Goal: Transaction & Acquisition: Purchase product/service

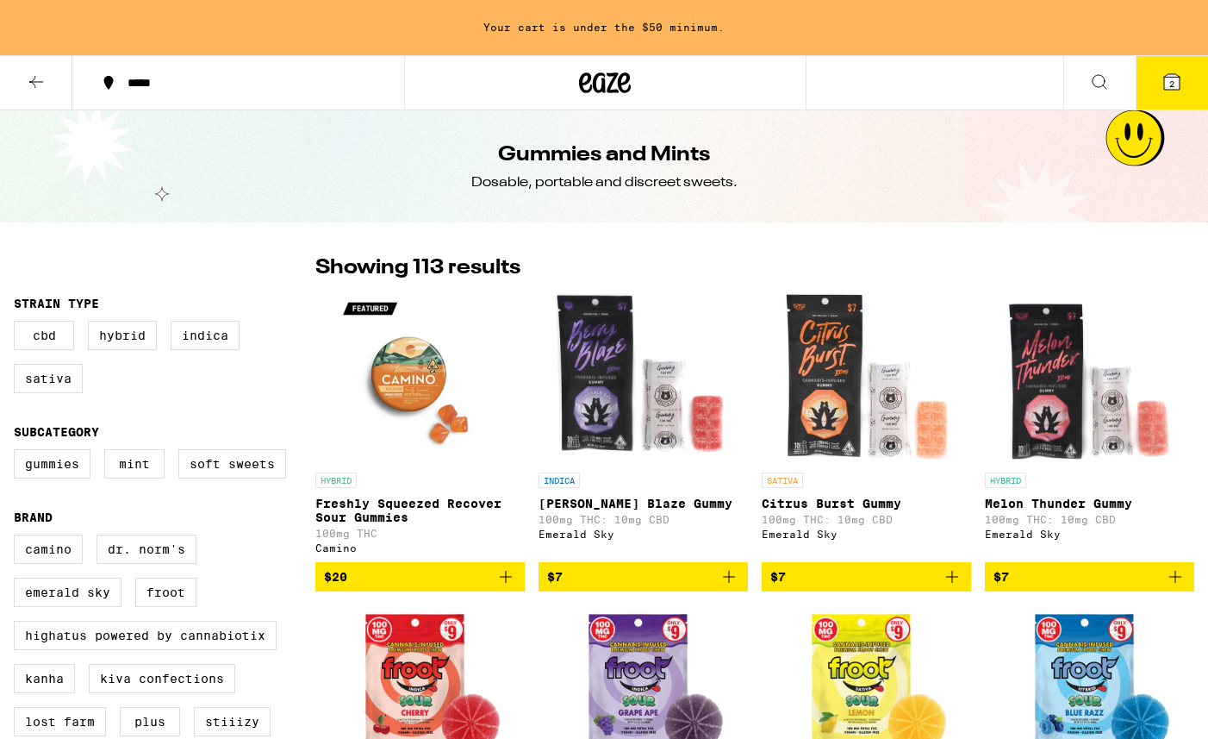
click at [587, 87] on icon at bounding box center [605, 82] width 52 height 31
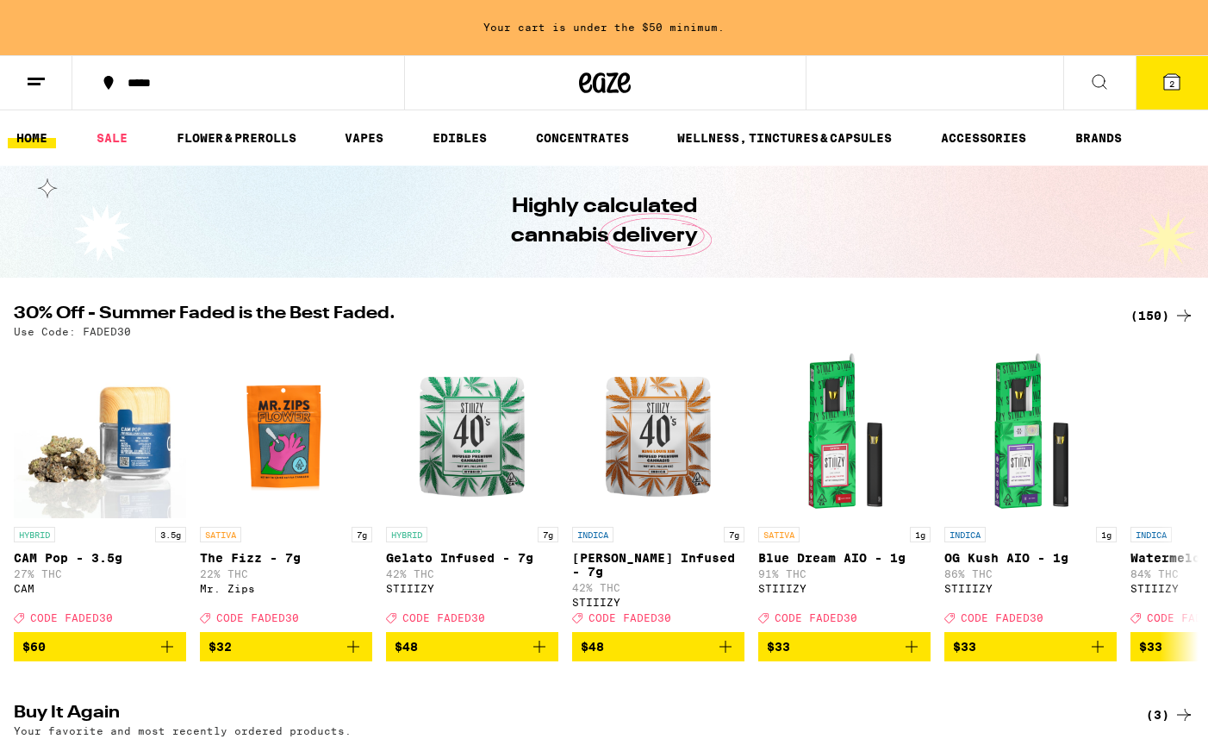
click at [1150, 309] on div "(150)" at bounding box center [1163, 315] width 64 height 21
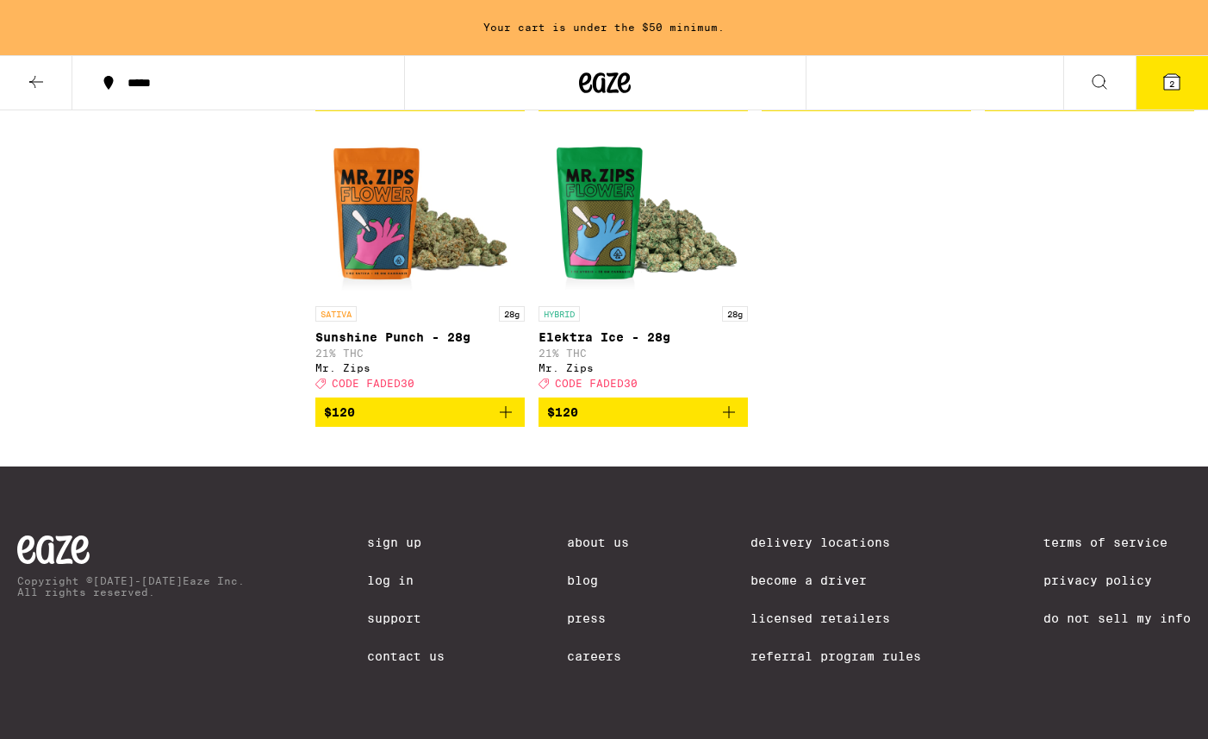
scroll to position [12548, 0]
click at [1163, 78] on icon at bounding box center [1172, 82] width 21 height 21
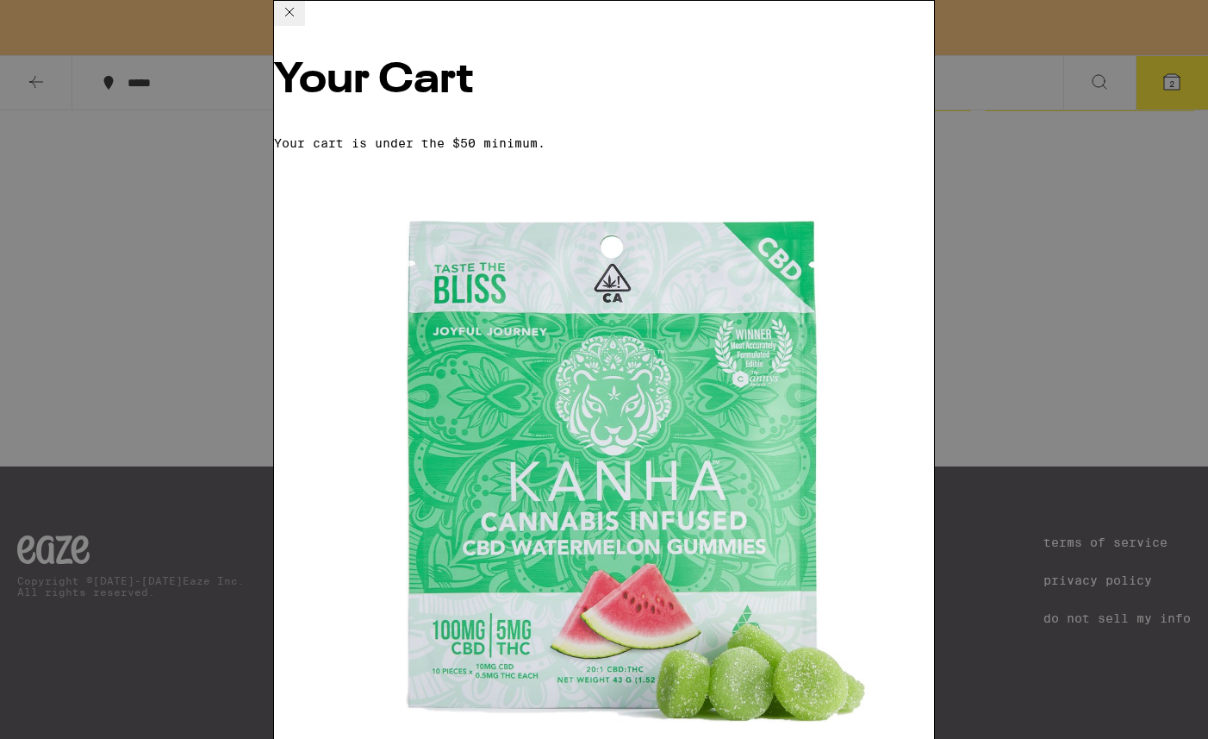
click at [300, 22] on icon at bounding box center [289, 12] width 21 height 21
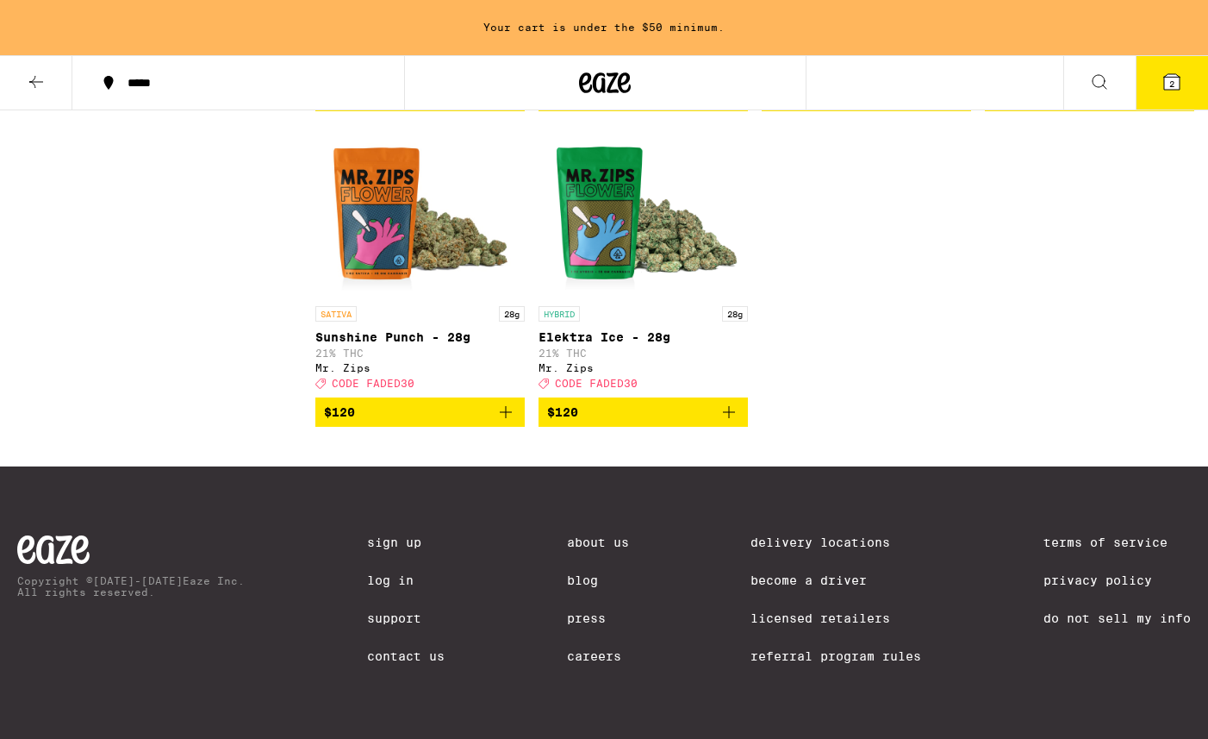
click at [640, 80] on div at bounding box center [605, 82] width 403 height 55
click at [612, 80] on icon at bounding box center [606, 82] width 26 height 21
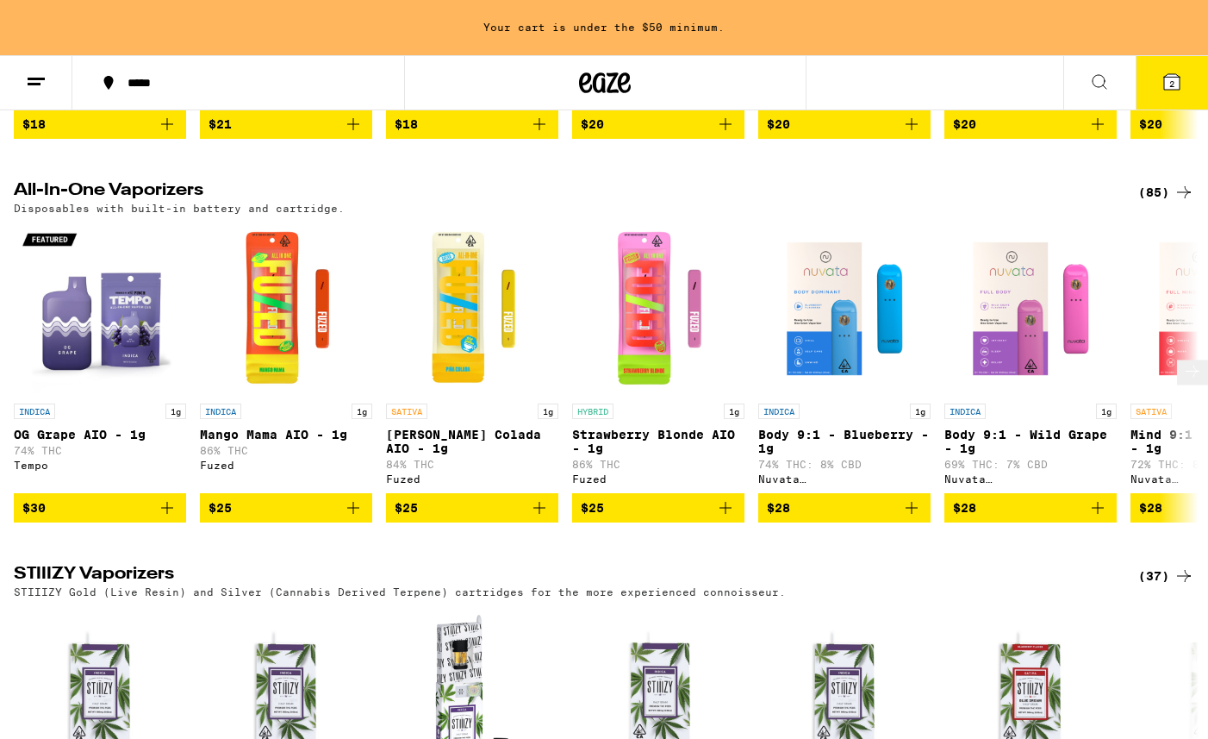
scroll to position [2245, 0]
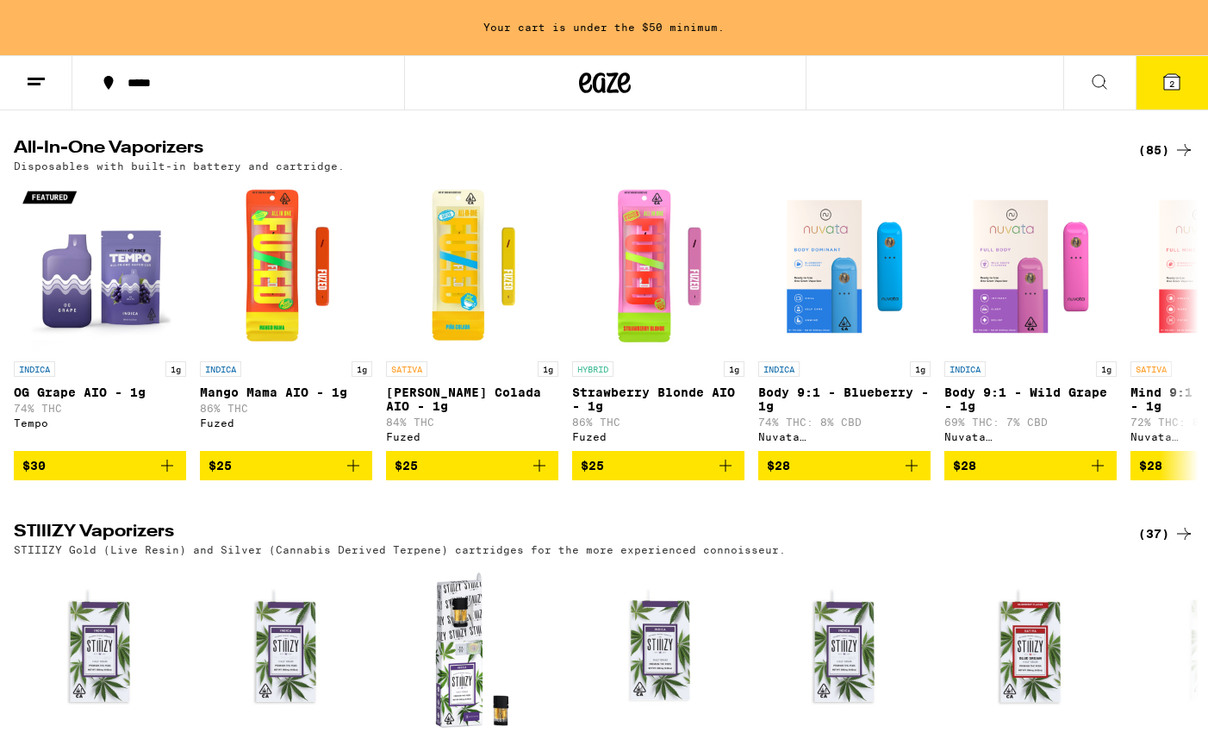
click at [1165, 160] on div "(85)" at bounding box center [1167, 150] width 56 height 21
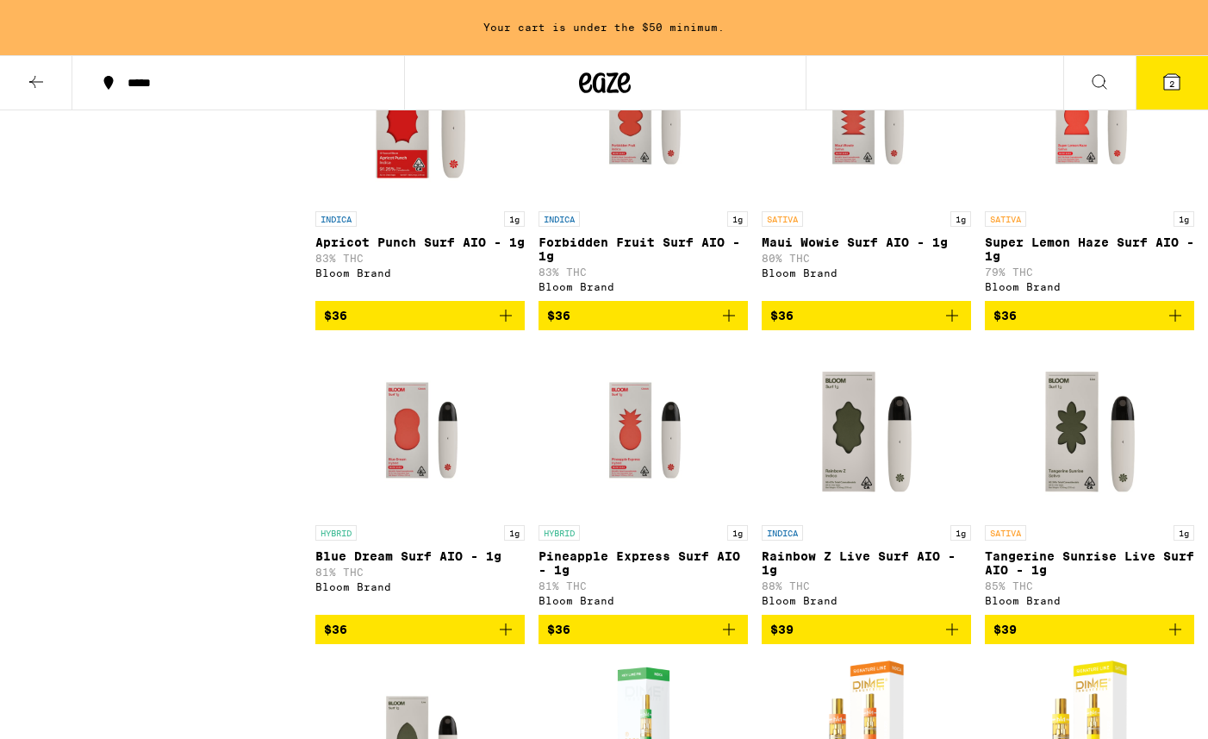
scroll to position [5241, 0]
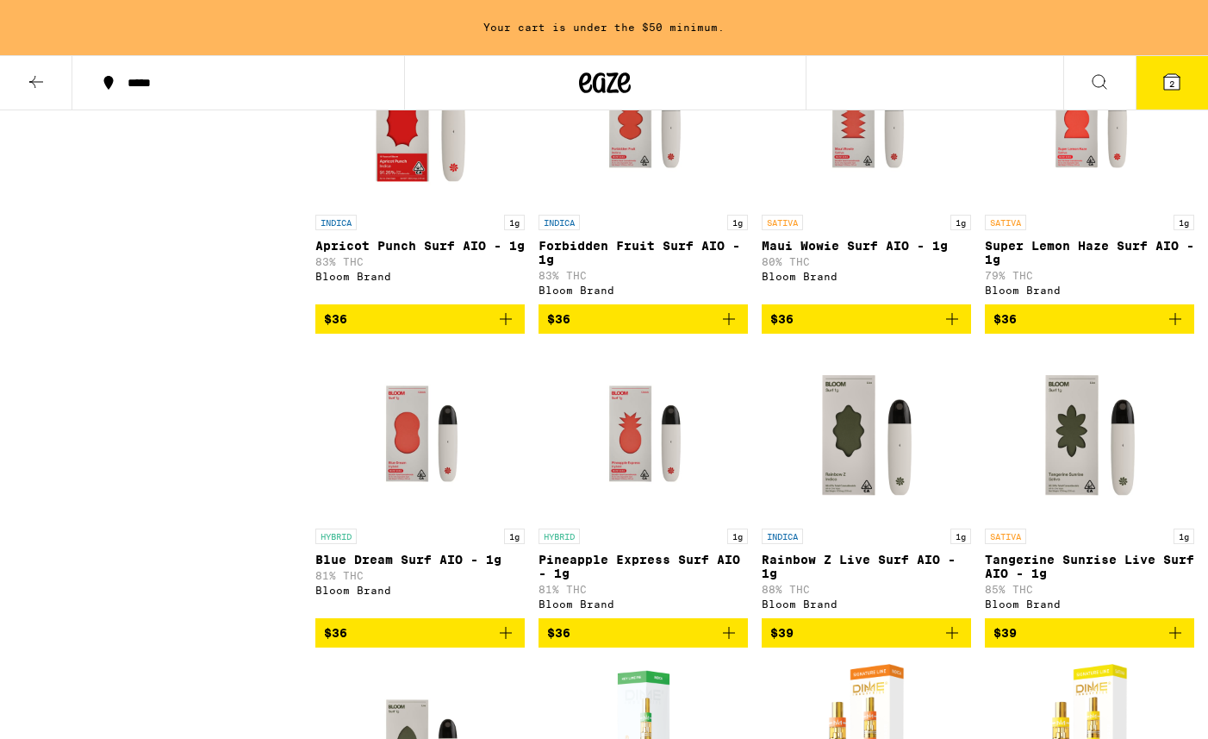
click at [1017, 206] on img "Open page for Super Lemon Haze Surf AIO - 1g from Bloom Brand" at bounding box center [1090, 120] width 172 height 172
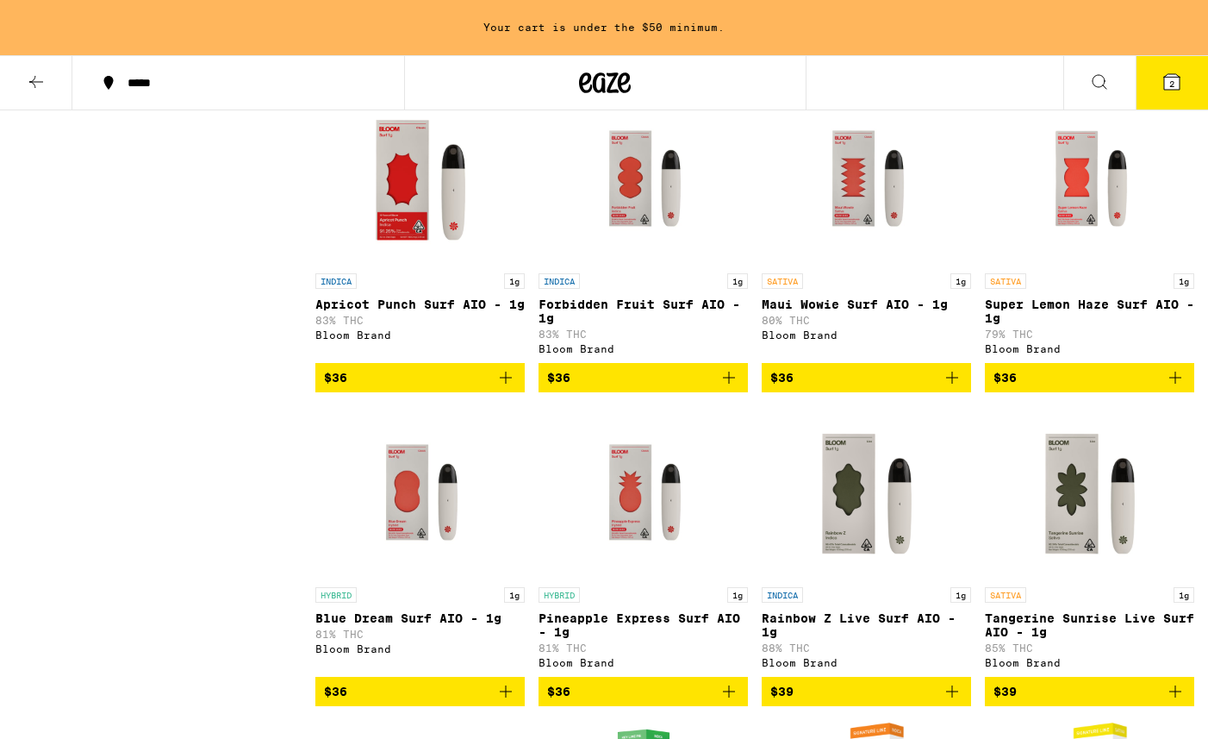
scroll to position [4948, 0]
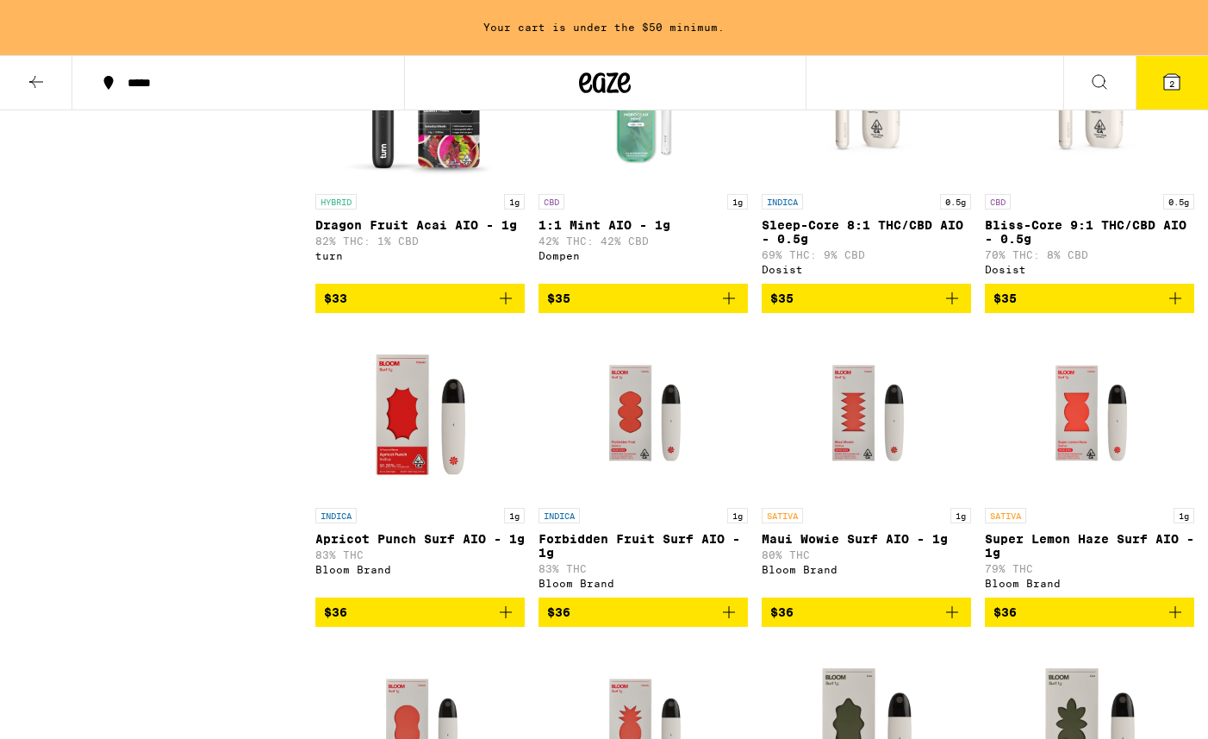
click at [1148, 185] on img "Open page for Bliss-Core 9:1 THC/CBD AIO - 0.5g from Dosist" at bounding box center [1089, 99] width 209 height 172
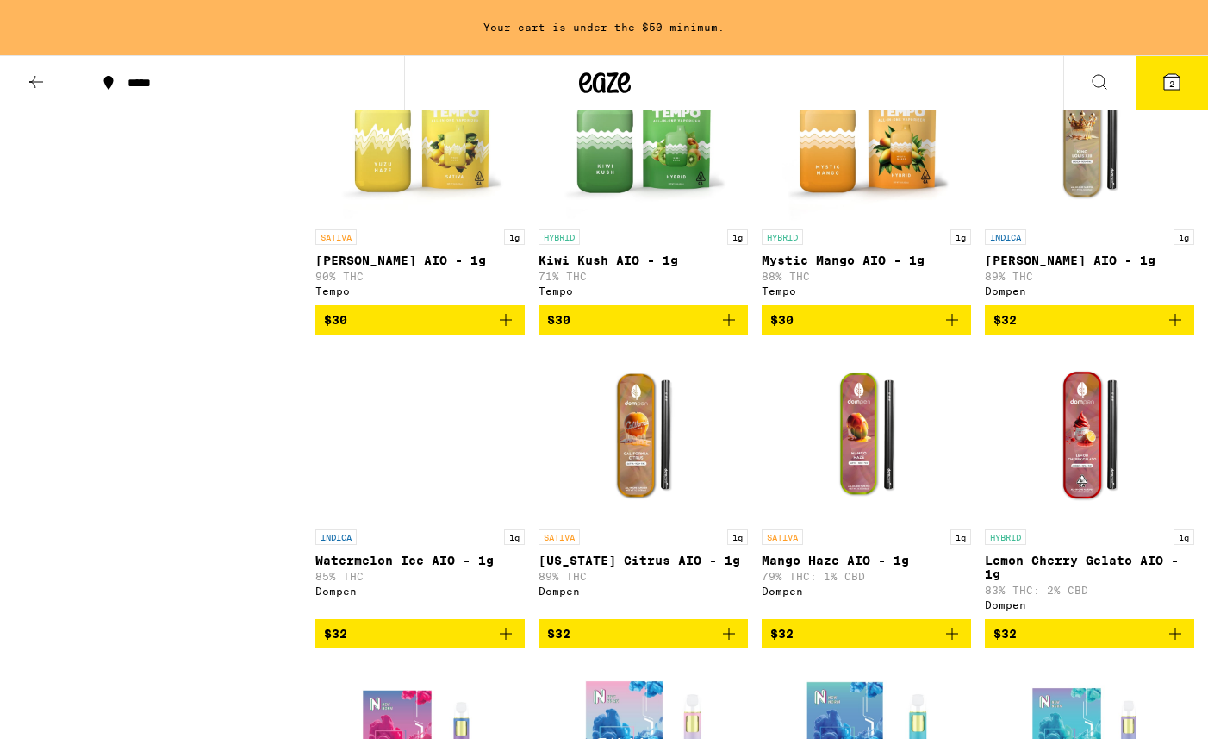
scroll to position [3035, 0]
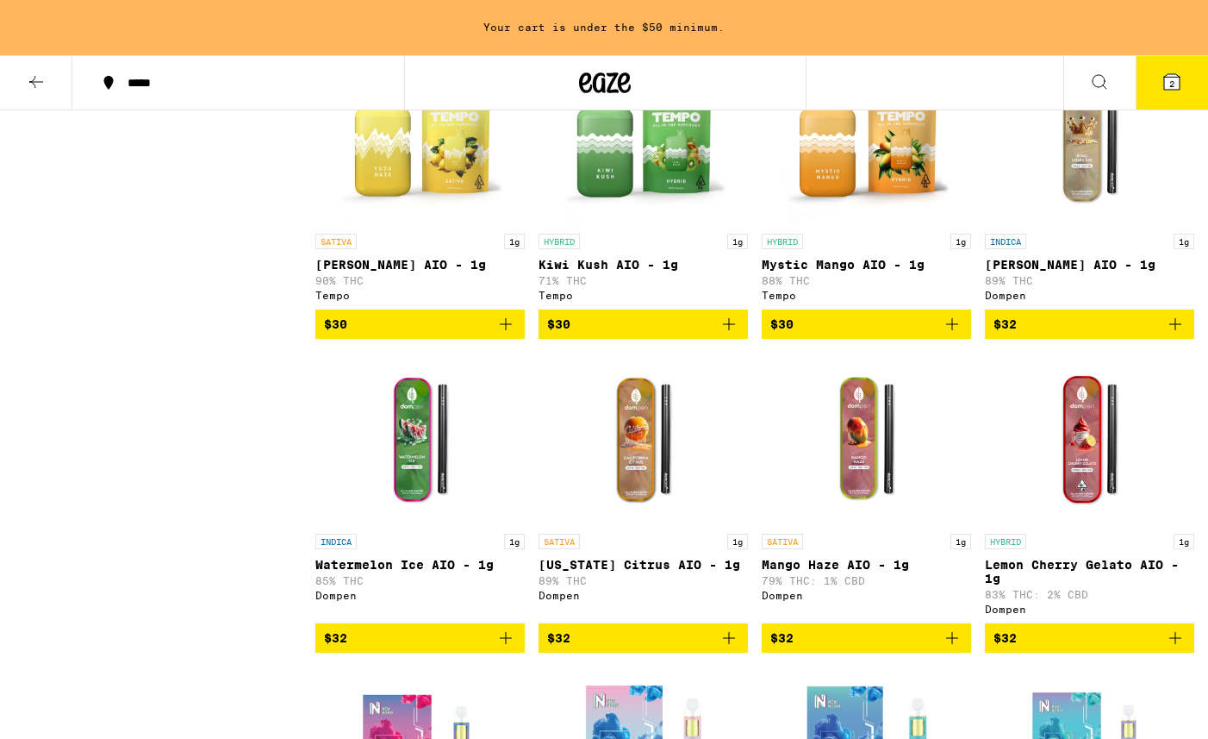
click at [1050, 471] on img "Open page for Lemon Cherry Gelato AIO - 1g from Dompen" at bounding box center [1090, 439] width 172 height 172
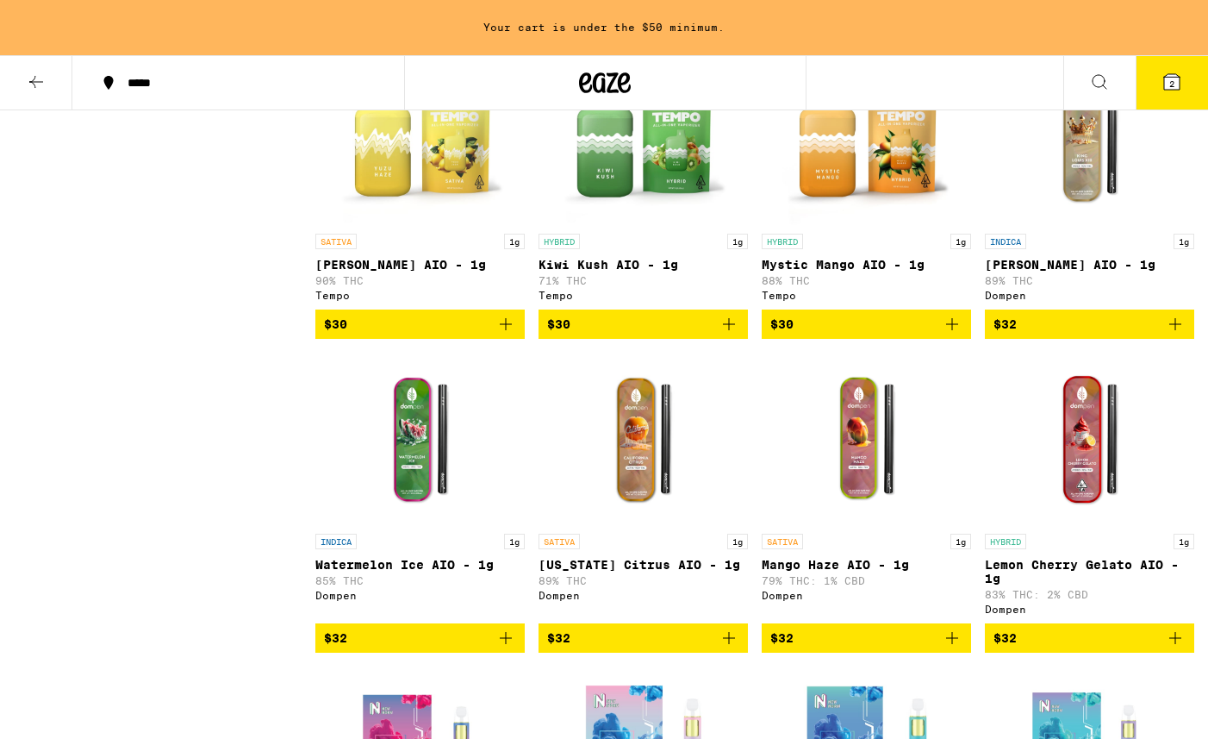
click at [842, 525] on img "Open page for Mango Haze AIO - 1g from Dompen" at bounding box center [867, 439] width 172 height 172
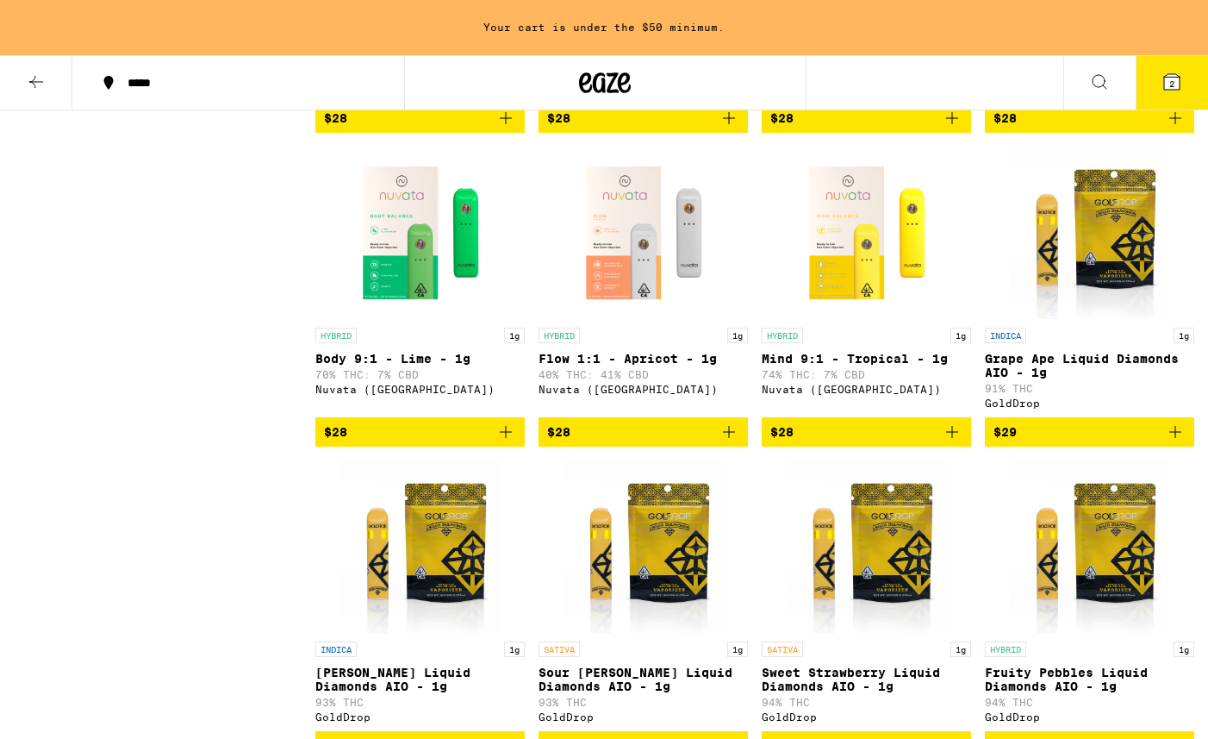
scroll to position [761, 0]
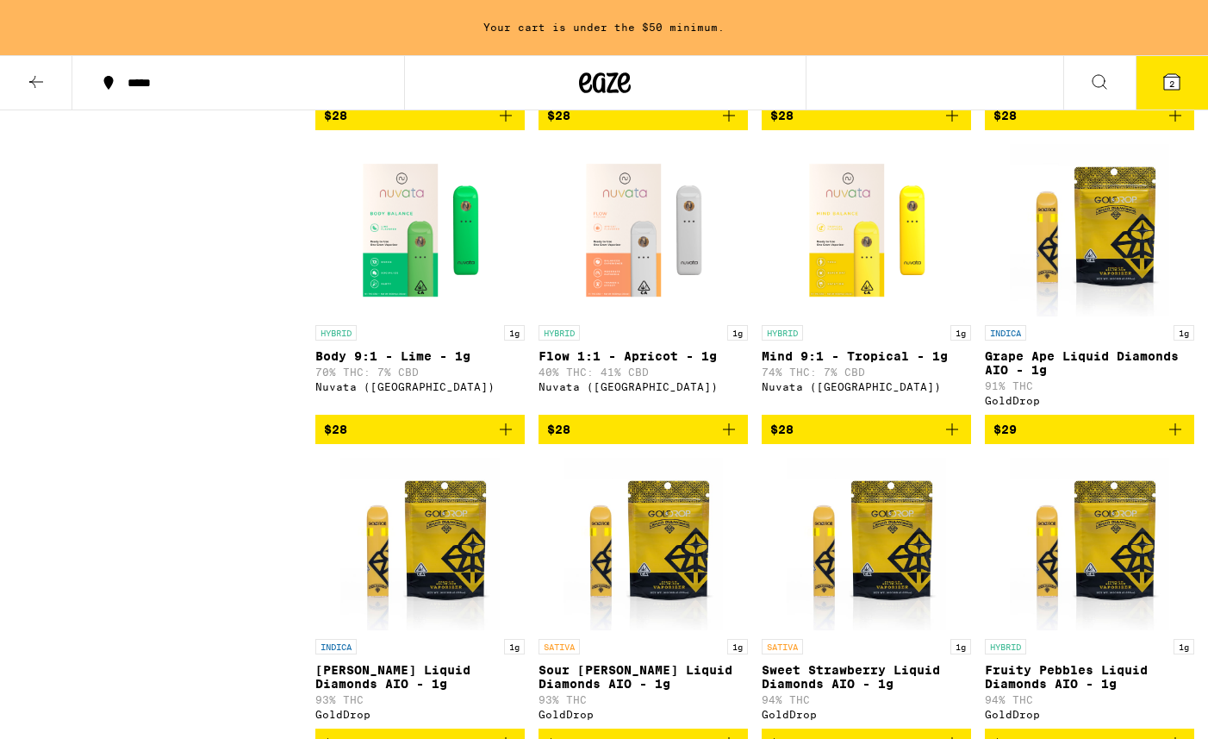
click at [1181, 30] on div "Your cart is under the $50 minimum." at bounding box center [604, 27] width 1208 height 55
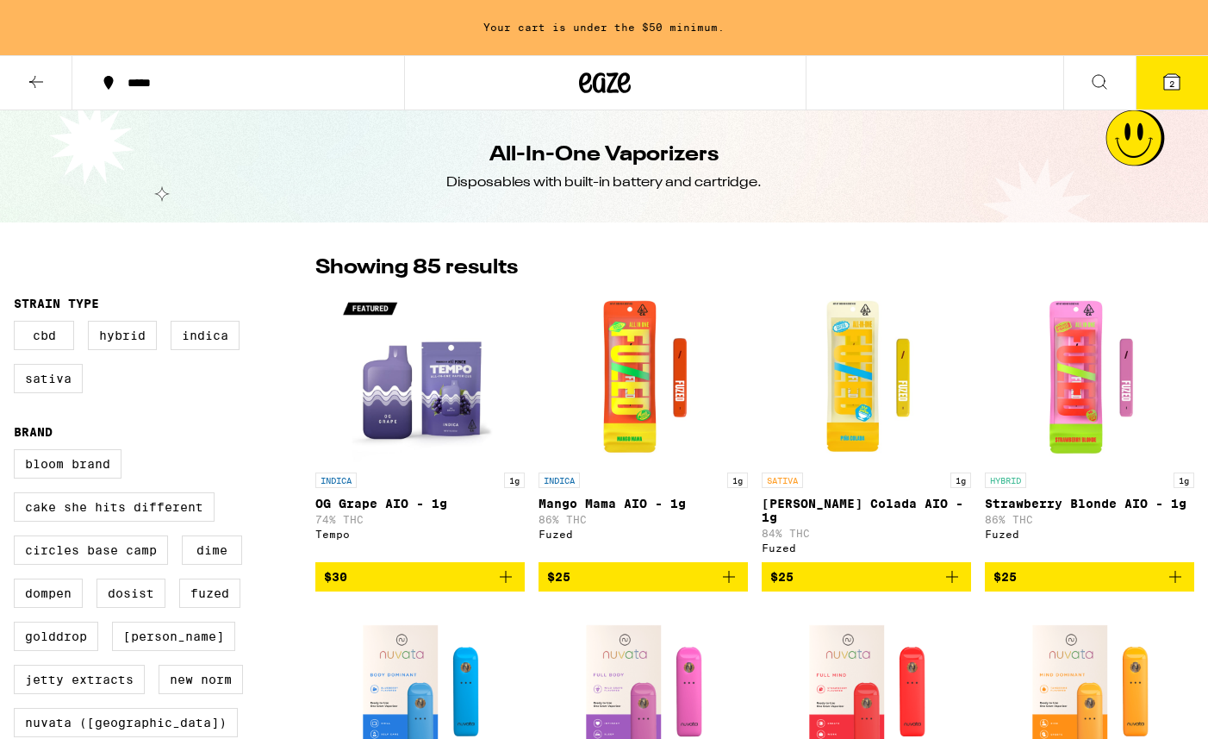
scroll to position [2, 0]
